Goal: Task Accomplishment & Management: Manage account settings

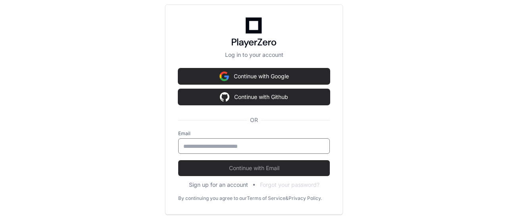
click at [264, 143] on input "email" at bounding box center [253, 146] width 141 height 8
type input "**********"
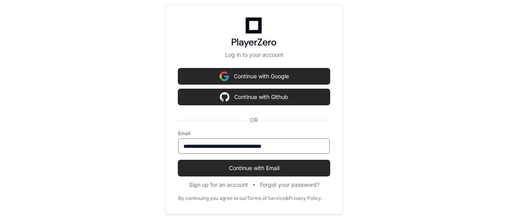
click at [178, 160] on button "Continue with Email" at bounding box center [254, 168] width 152 height 16
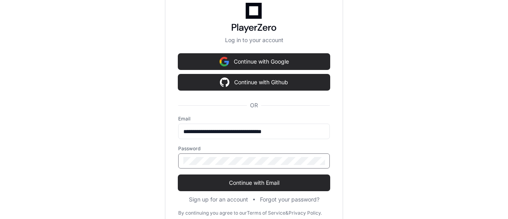
click at [178, 175] on button "Continue with Email" at bounding box center [254, 183] width 152 height 16
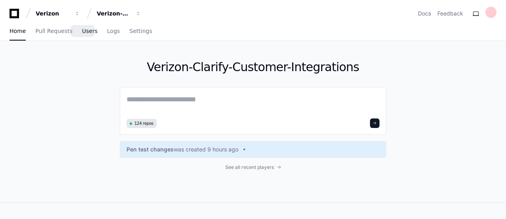
click at [86, 33] on span "Users" at bounding box center [89, 31] width 15 height 5
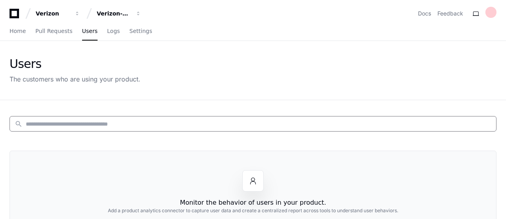
click at [154, 121] on input at bounding box center [259, 124] width 466 height 8
type input "*"
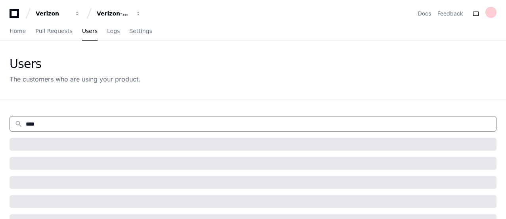
type input "*****"
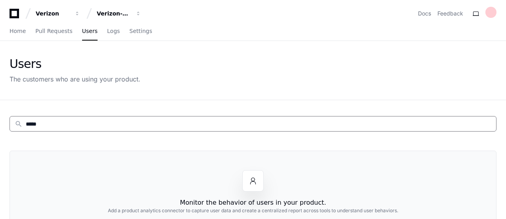
scroll to position [2, 0]
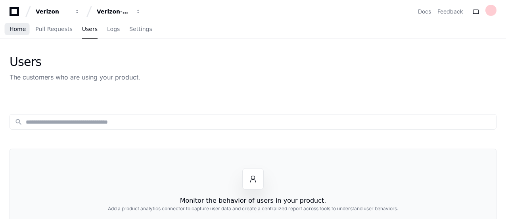
click at [17, 28] on span "Home" at bounding box center [18, 29] width 16 height 5
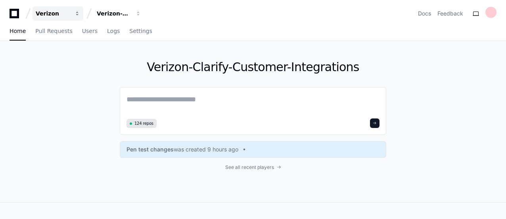
click at [69, 14] on div "Verizon" at bounding box center [53, 14] width 34 height 8
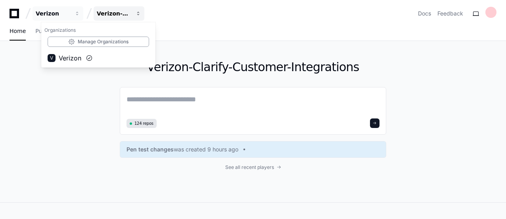
click at [70, 17] on div "Verizon-Clarify-Customer-Integrations" at bounding box center [53, 14] width 34 height 8
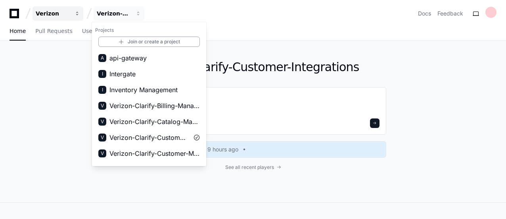
click at [60, 16] on div "Verizon" at bounding box center [53, 14] width 34 height 8
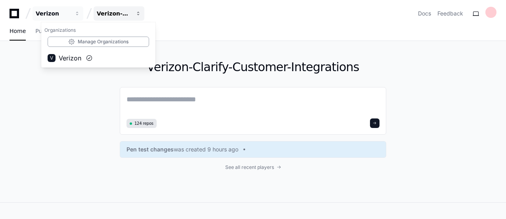
click at [133, 13] on button "Verizon-Clarify-Customer-Integrations" at bounding box center [119, 13] width 51 height 14
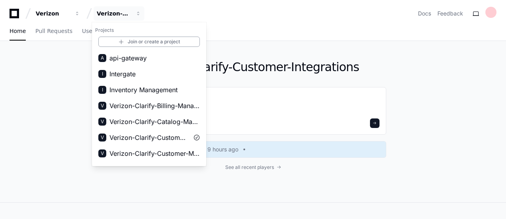
click at [82, 138] on div "Verizon-Clarify-Customer-Integrations 124 repos Pen test changes was created 9 …" at bounding box center [253, 121] width 506 height 161
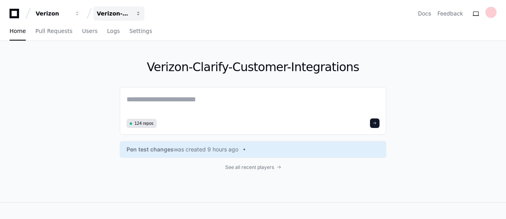
click at [70, 16] on div "Verizon-Clarify-Customer-Integrations" at bounding box center [53, 14] width 34 height 8
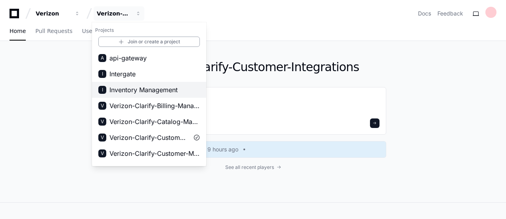
click at [133, 96] on button "I Inventory Management" at bounding box center [149, 90] width 114 height 16
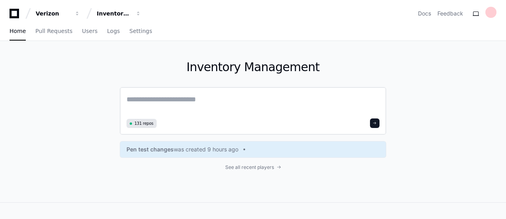
click at [146, 123] on span "131 repos" at bounding box center [143, 123] width 19 height 6
click at [257, 168] on span "See all recent players" at bounding box center [249, 167] width 49 height 6
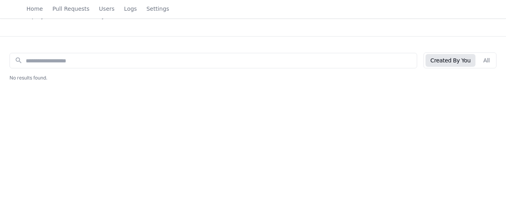
scroll to position [64, 0]
click at [488, 59] on button "All" at bounding box center [487, 59] width 16 height 13
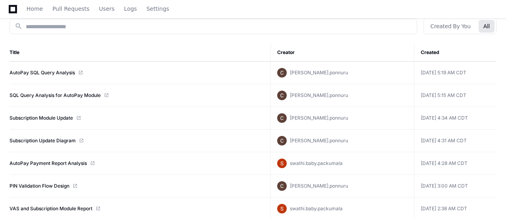
scroll to position [102, 0]
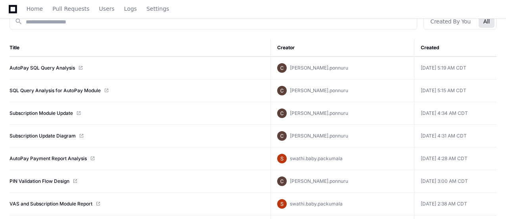
click at [348, 68] on span "[PERSON_NAME].ponnuru" at bounding box center [319, 68] width 58 height 6
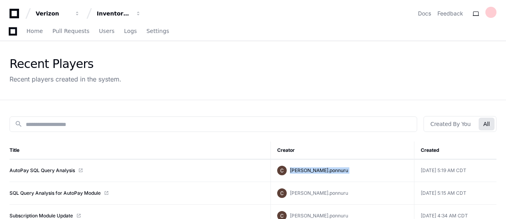
scroll to position [37, 0]
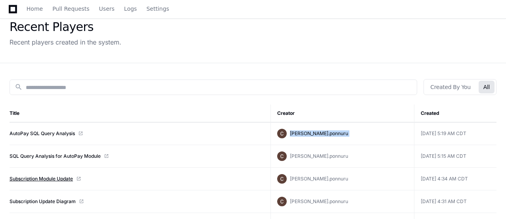
click at [42, 176] on link "Subscription Module Update" at bounding box center [41, 178] width 63 height 6
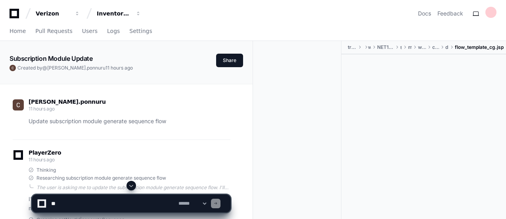
click at [48, 121] on p "Update subscription module generate sequence flow" at bounding box center [130, 121] width 202 height 9
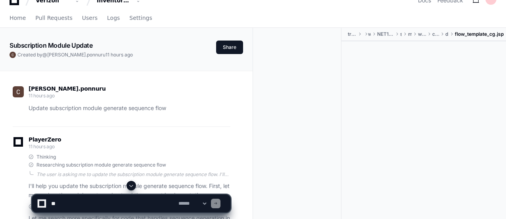
scroll to position [13, 0]
click at [78, 109] on p "Update subscription module generate sequence flow" at bounding box center [130, 107] width 202 height 9
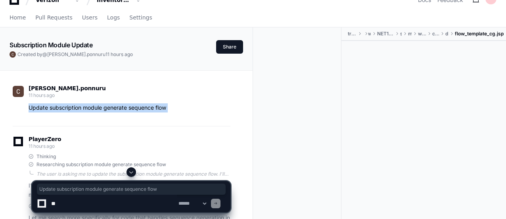
click at [78, 109] on p "Update subscription module generate sequence flow" at bounding box center [130, 107] width 202 height 9
click at [110, 107] on p "Update subscription module generate sequence flow" at bounding box center [130, 107] width 202 height 9
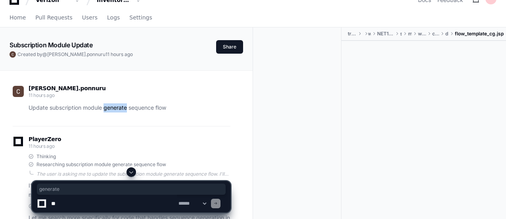
click at [110, 107] on p "Update subscription module generate sequence flow" at bounding box center [130, 107] width 202 height 9
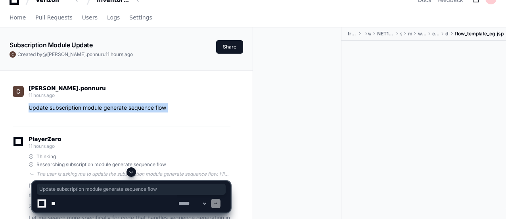
click at [110, 107] on p "Update subscription module generate sequence flow" at bounding box center [130, 107] width 202 height 9
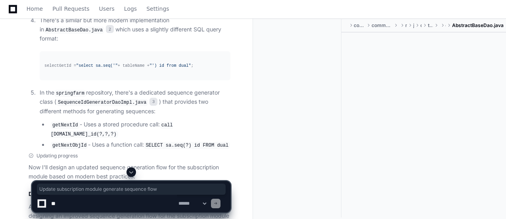
scroll to position [573, 0]
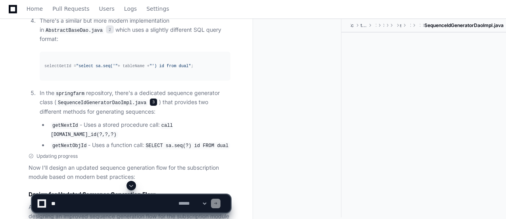
click at [150, 106] on span "3" at bounding box center [154, 102] width 8 height 8
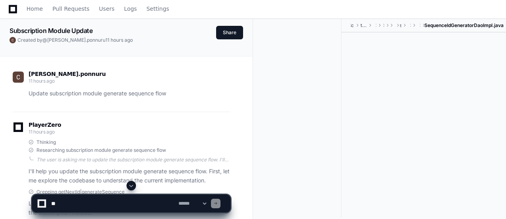
scroll to position [0, 0]
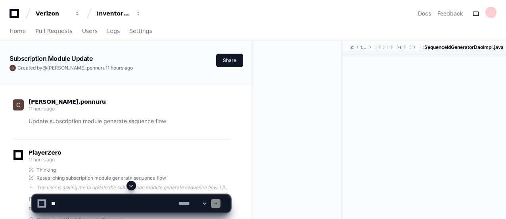
click at [375, 113] on div at bounding box center [424, 138] width 165 height 168
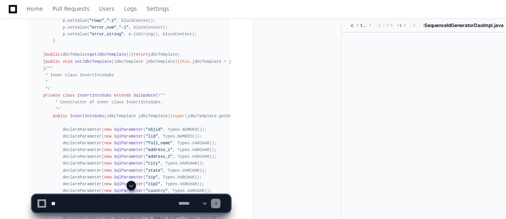
scroll to position [1781, 0]
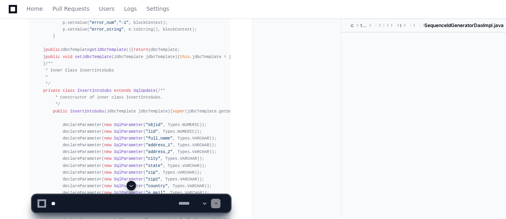
click at [60, 202] on textarea at bounding box center [113, 202] width 127 height 17
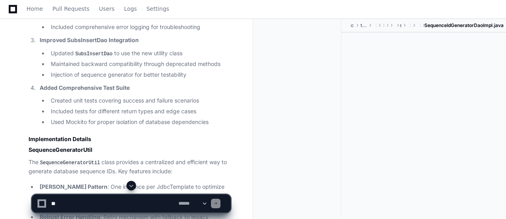
scroll to position [2807, 0]
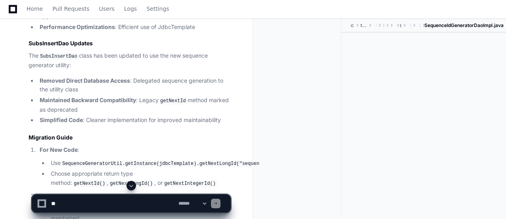
scroll to position [3015, 0]
click at [464, 93] on div at bounding box center [424, 117] width 165 height 168
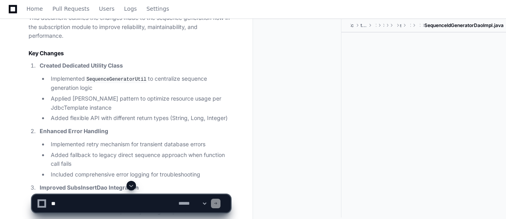
scroll to position [2660, 0]
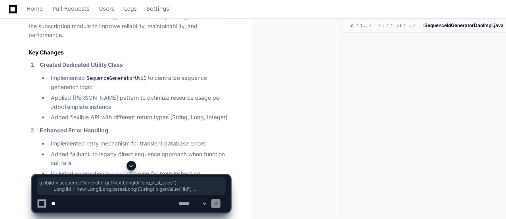
drag, startPoint x: 66, startPoint y: 87, endPoint x: 100, endPoint y: 154, distance: 74.7
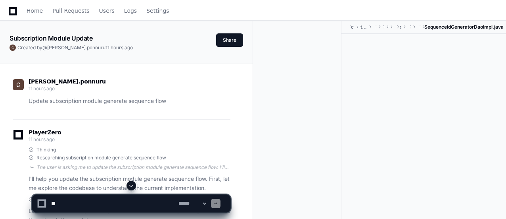
scroll to position [0, 0]
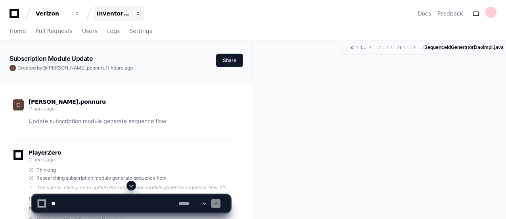
click at [70, 13] on div "Inventory Management" at bounding box center [53, 14] width 34 height 8
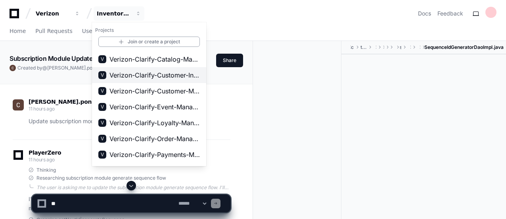
scroll to position [29, 0]
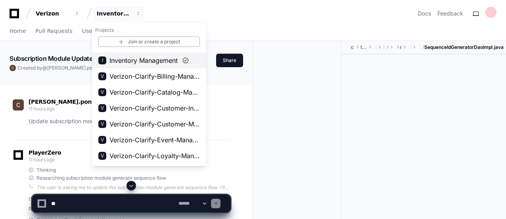
click at [150, 63] on span "Inventory Management" at bounding box center [144, 61] width 68 height 10
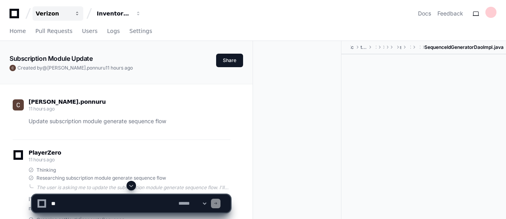
click at [52, 10] on div "Verizon" at bounding box center [53, 14] width 34 height 8
click at [208, 6] on div "Verizon Organizations Manage Organizations V Verizon Inventory Management Docs …" at bounding box center [253, 13] width 487 height 14
click at [16, 30] on span "Home" at bounding box center [18, 31] width 16 height 5
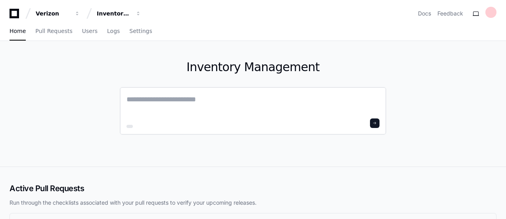
click at [166, 99] on textarea at bounding box center [253, 105] width 253 height 22
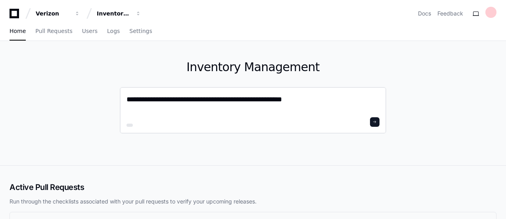
type textarea "**********"
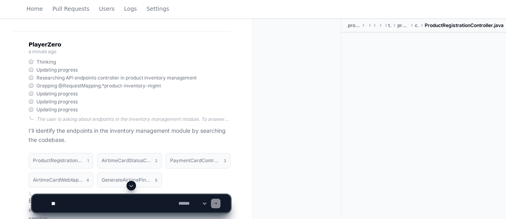
scroll to position [178, 0]
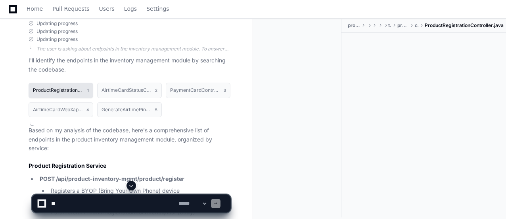
click at [56, 89] on h1 "ProductRegistrationController.java" at bounding box center [58, 90] width 50 height 5
click at [88, 89] on span "1" at bounding box center [88, 90] width 2 height 6
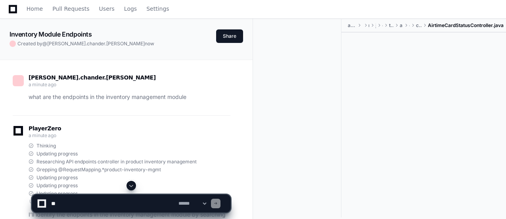
scroll to position [0, 0]
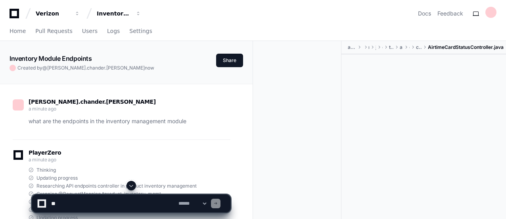
click at [90, 69] on span "prathap.chander.subramaniam" at bounding box center [96, 68] width 98 height 6
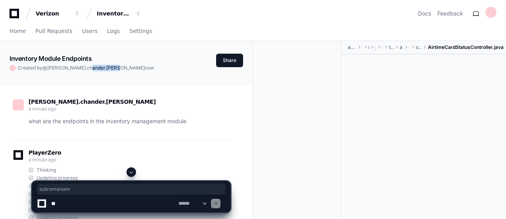
click at [90, 69] on span "prathap.chander.subramaniam" at bounding box center [96, 68] width 98 height 6
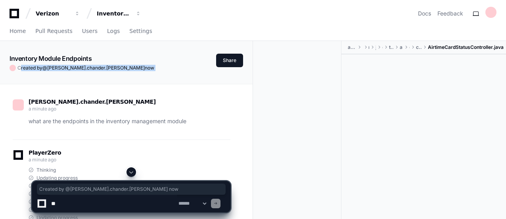
click at [90, 69] on span "prathap.chander.subramaniam" at bounding box center [96, 68] width 98 height 6
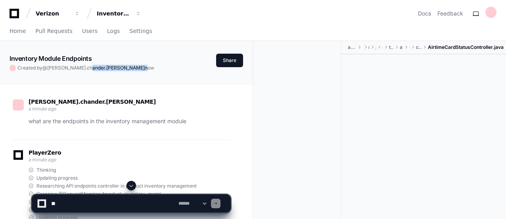
click at [90, 69] on span "prathap.chander.subramaniam" at bounding box center [96, 68] width 98 height 6
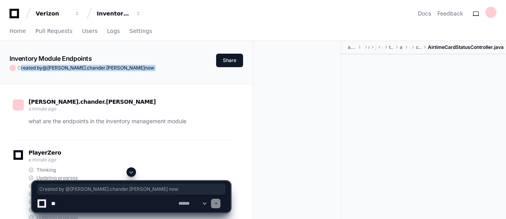
click at [90, 69] on span "prathap.chander.subramaniam" at bounding box center [96, 68] width 98 height 6
click at [98, 70] on span "prathap.chander.subramaniam" at bounding box center [96, 68] width 98 height 6
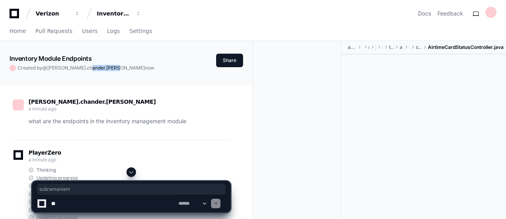
click at [98, 70] on span "prathap.chander.subramaniam" at bounding box center [96, 68] width 98 height 6
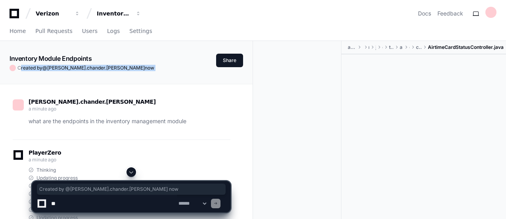
click at [98, 70] on span "prathap.chander.subramaniam" at bounding box center [96, 68] width 98 height 6
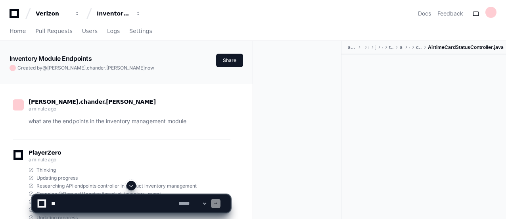
click at [10, 8] on div "Verizon Inventory Management" at bounding box center [77, 13] width 135 height 14
click at [12, 11] on icon at bounding box center [14, 14] width 16 height 10
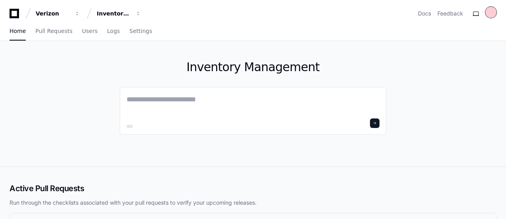
click at [495, 10] on div at bounding box center [491, 12] width 11 height 11
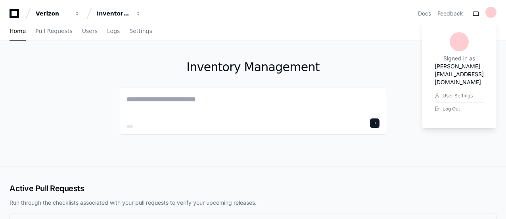
click at [444, 68] on h1 "prathap.chander.subramaniam@verizon.com" at bounding box center [459, 74] width 49 height 24
click at [444, 68] on div "Inventory Management" at bounding box center [253, 103] width 506 height 125
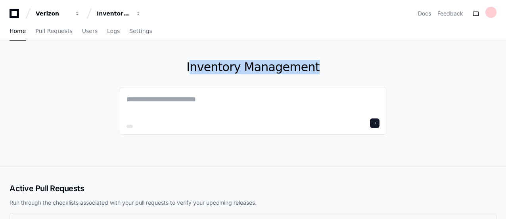
click at [444, 68] on div "Inventory Management" at bounding box center [253, 103] width 506 height 125
click at [491, 11] on div at bounding box center [491, 12] width 11 height 11
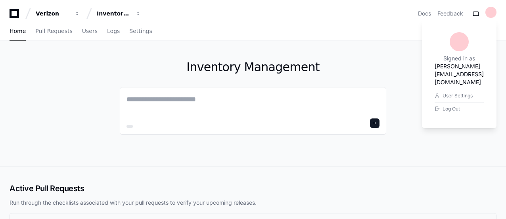
click at [435, 67] on h1 "prathap.chander.subramaniam@verizon.com" at bounding box center [459, 74] width 49 height 24
click at [435, 67] on div "Inventory Management" at bounding box center [253, 103] width 506 height 125
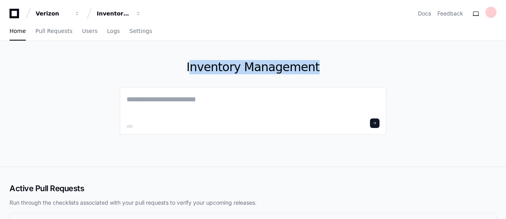
click at [435, 67] on div "Inventory Management" at bounding box center [253, 103] width 506 height 125
click at [495, 11] on div at bounding box center [491, 12] width 11 height 11
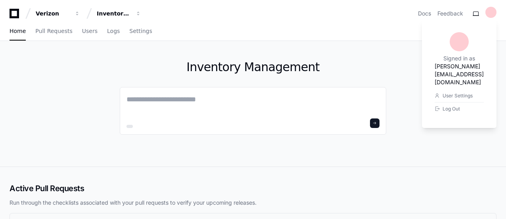
click at [440, 67] on h1 "prathap.chander.subramaniam@verizon.com" at bounding box center [459, 74] width 49 height 24
click at [440, 67] on div "Inventory Management" at bounding box center [253, 103] width 506 height 125
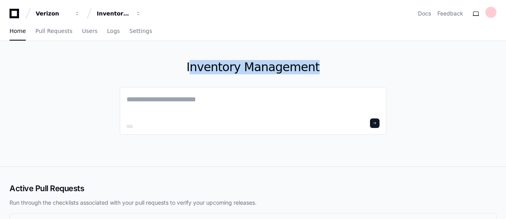
click at [440, 67] on div "Inventory Management" at bounding box center [253, 103] width 506 height 125
click at [496, 7] on div at bounding box center [491, 12] width 11 height 11
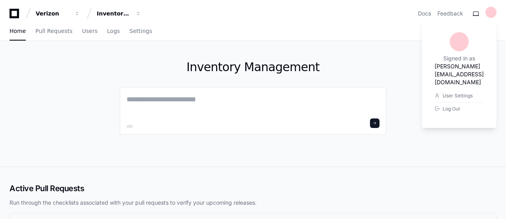
click at [435, 64] on h1 "prathap.chander.subramaniam@verizon.com" at bounding box center [459, 74] width 49 height 24
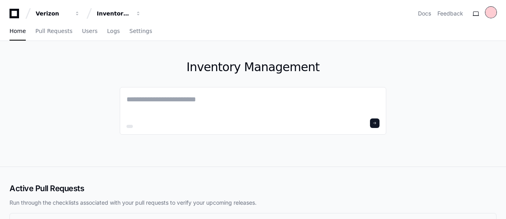
click at [490, 13] on div at bounding box center [491, 12] width 11 height 11
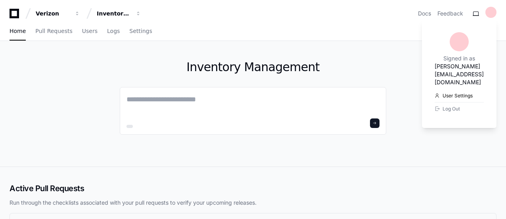
click at [435, 89] on link "User Settings" at bounding box center [459, 95] width 49 height 13
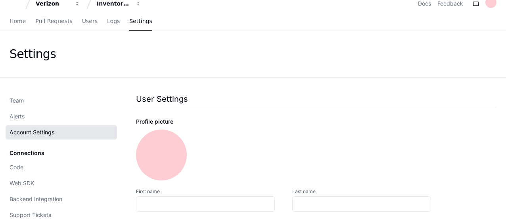
scroll to position [10, 0]
click at [317, 99] on div "User Settings" at bounding box center [316, 99] width 361 height 11
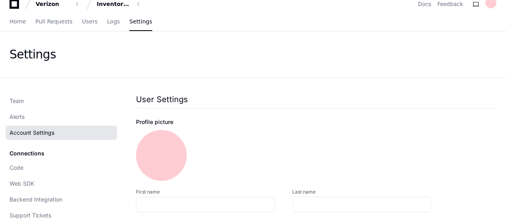
click at [142, 119] on div "Profile picture" at bounding box center [316, 122] width 361 height 8
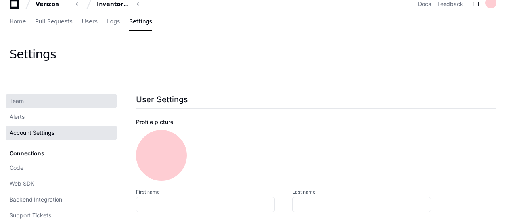
click at [82, 100] on link "Team" at bounding box center [61, 101] width 111 height 14
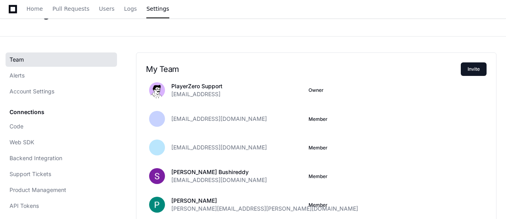
scroll to position [50, 0]
